Goal: Register for event/course

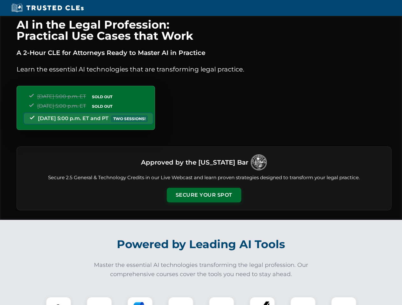
click at [204, 195] on button "Secure Your Spot" at bounding box center [204, 195] width 74 height 15
click at [59, 301] on img at bounding box center [58, 310] width 18 height 18
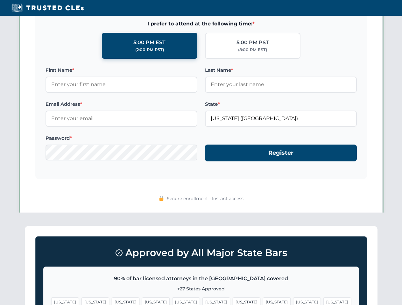
click at [233, 301] on span "[US_STATE]" at bounding box center [247, 302] width 28 height 9
click at [293, 301] on span "[US_STATE]" at bounding box center [307, 302] width 28 height 9
